Goal: Information Seeking & Learning: Learn about a topic

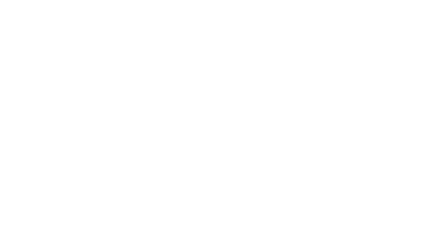
scroll to position [518, 0]
drag, startPoint x: 216, startPoint y: 113, endPoint x: 207, endPoint y: 161, distance: 48.6
drag, startPoint x: 180, startPoint y: 109, endPoint x: 243, endPoint y: 158, distance: 79.4
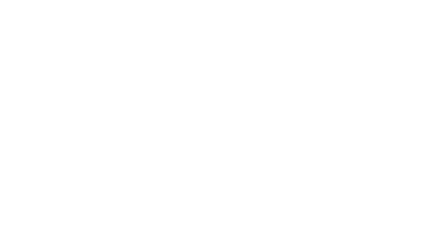
scroll to position [1770, 0]
drag, startPoint x: 166, startPoint y: 102, endPoint x: 160, endPoint y: 105, distance: 6.7
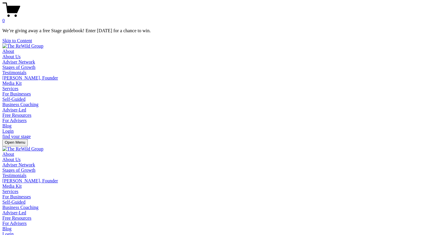
scroll to position [1767, 0]
